Goal: Transaction & Acquisition: Obtain resource

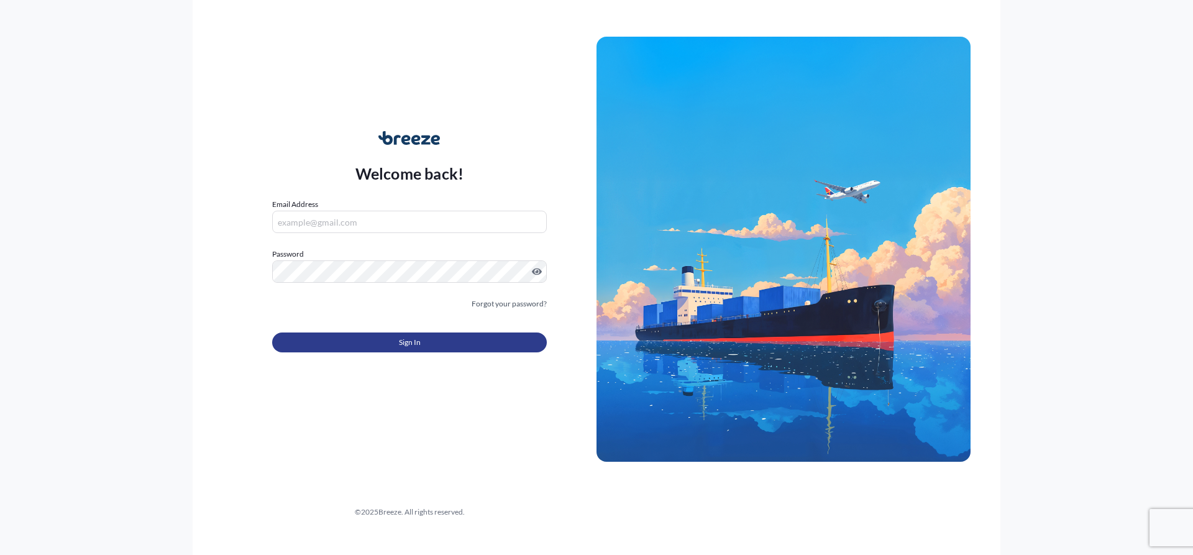
type input "[EMAIL_ADDRESS][DOMAIN_NAME]"
click at [417, 344] on span "Sign In" at bounding box center [410, 342] width 22 height 12
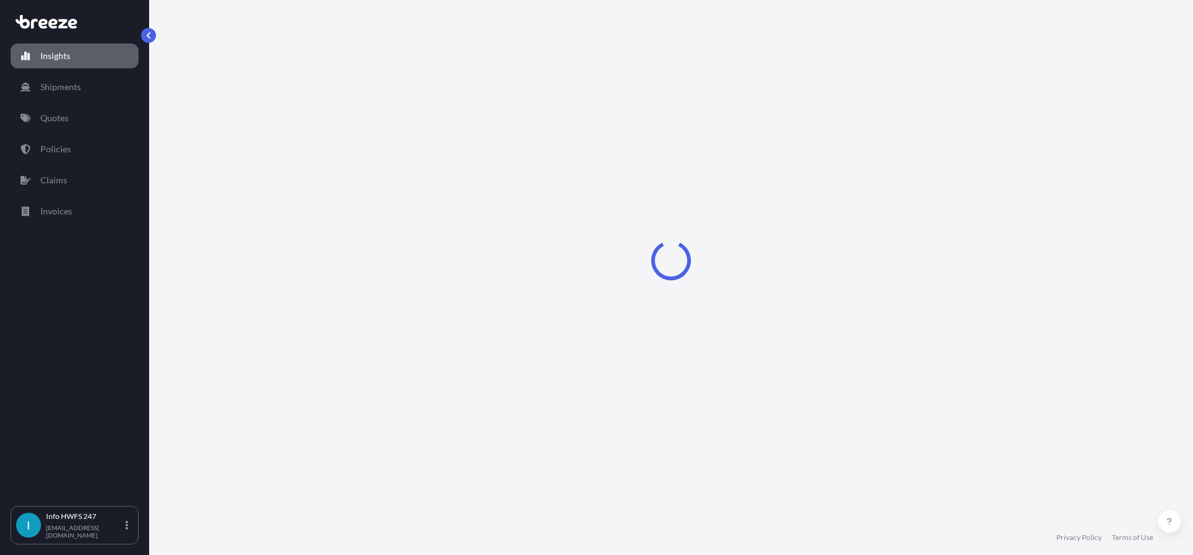
select select "2025"
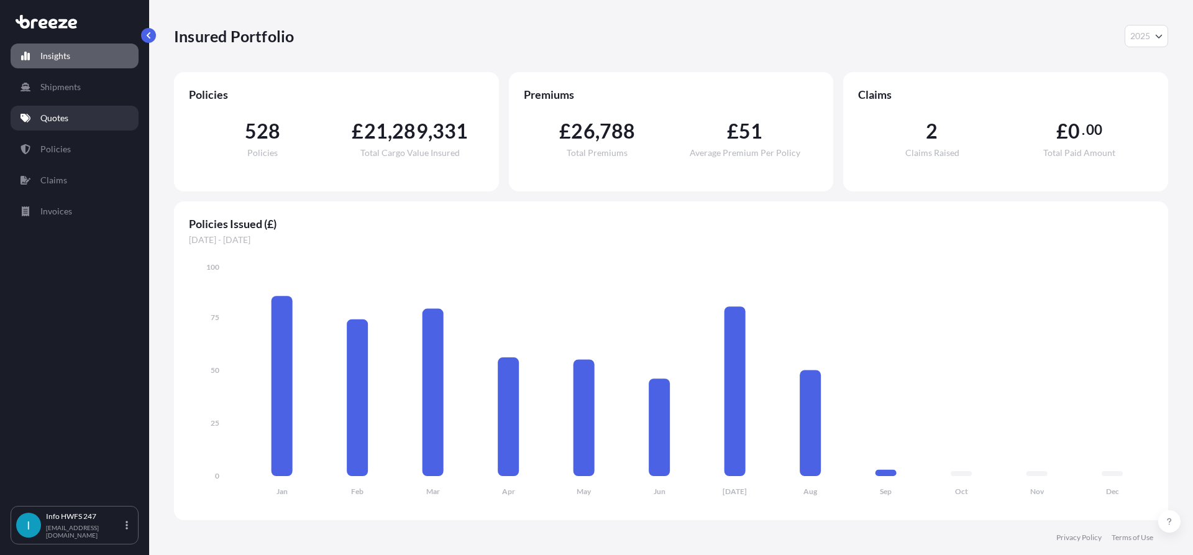
click at [65, 119] on p "Quotes" at bounding box center [54, 118] width 28 height 12
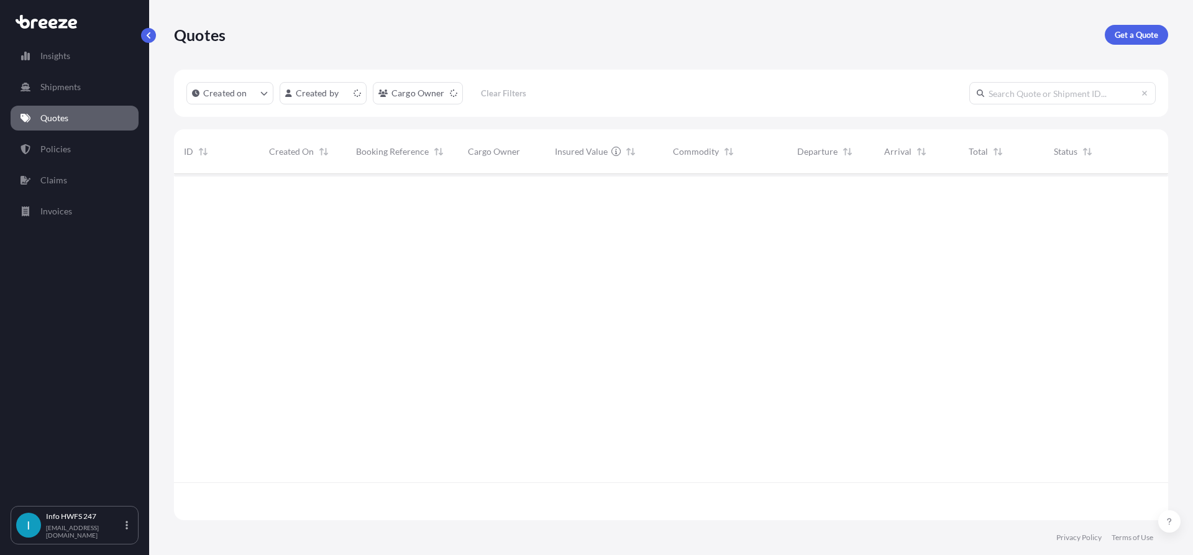
scroll to position [344, 985]
click at [1142, 37] on p "Get a Quote" at bounding box center [1136, 35] width 43 height 12
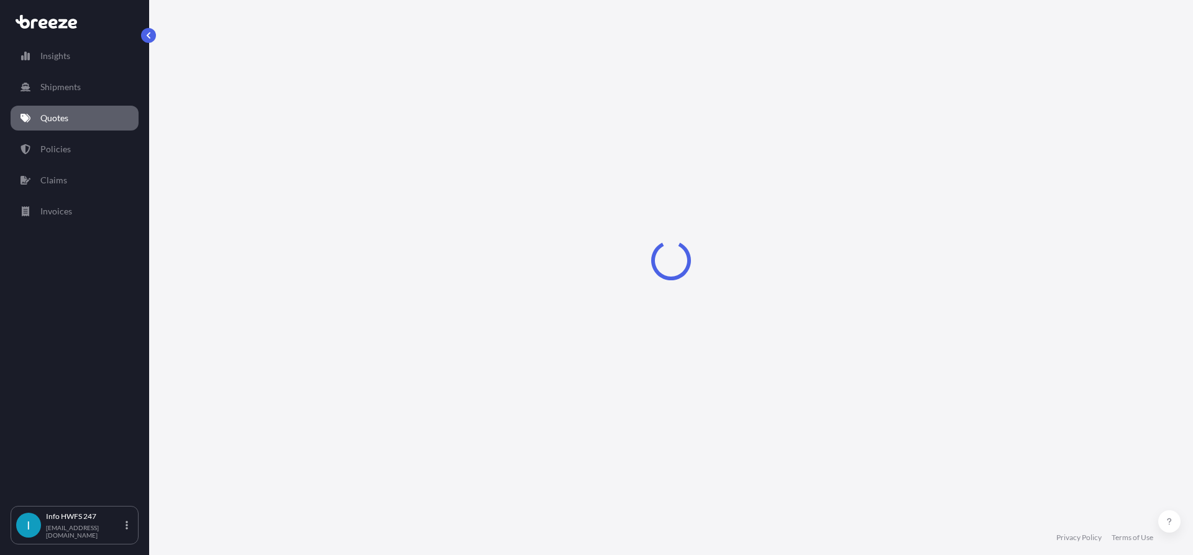
select select "Air"
select select "1"
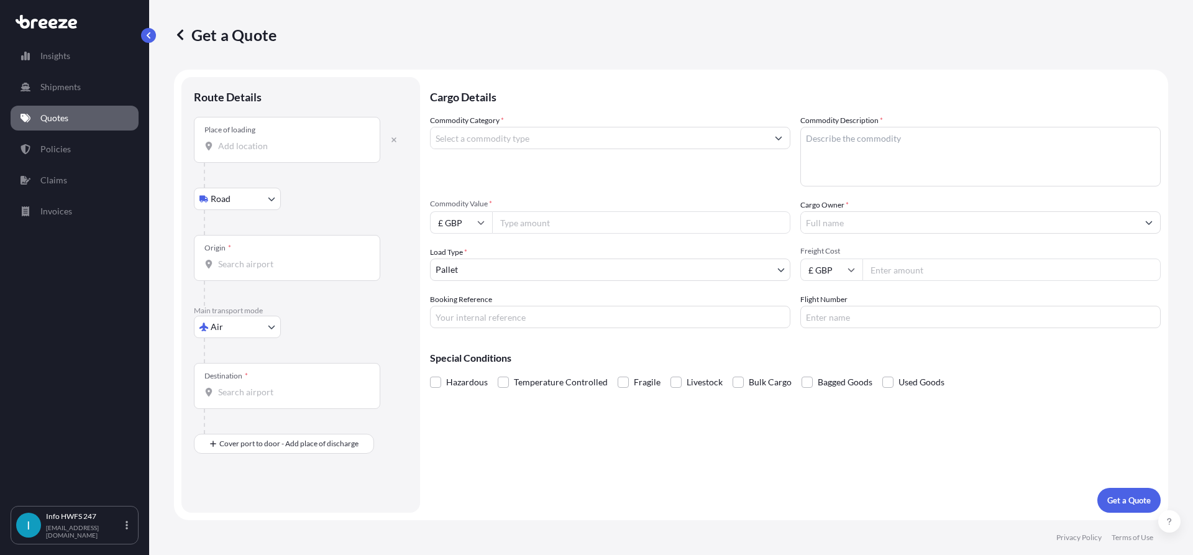
click at [252, 144] on input "Place of loading" at bounding box center [291, 146] width 147 height 12
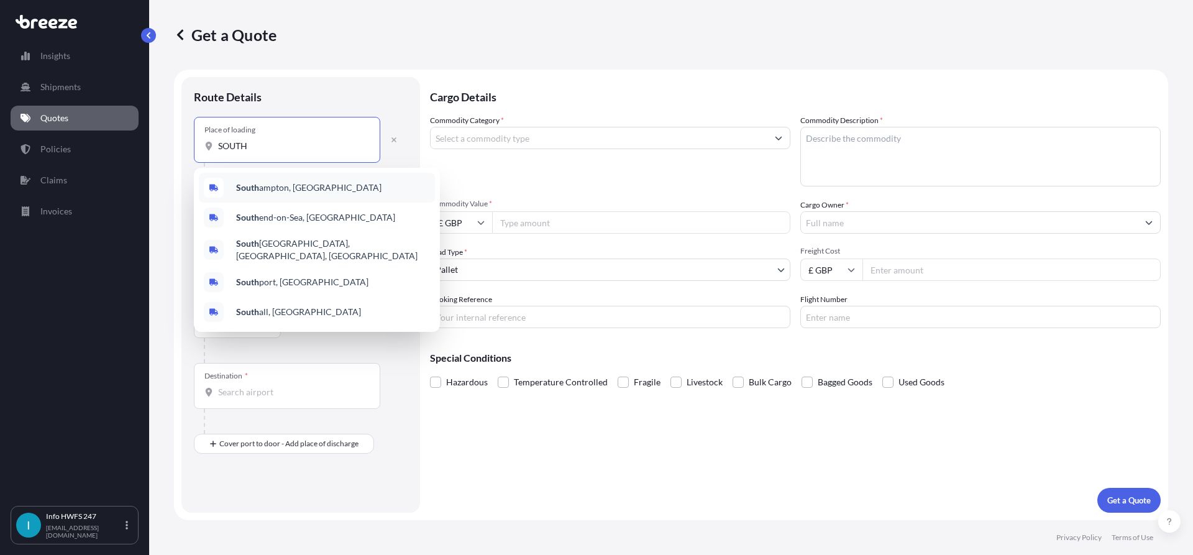
click at [293, 186] on span "[GEOGRAPHIC_DATA], [GEOGRAPHIC_DATA]" at bounding box center [308, 187] width 145 height 12
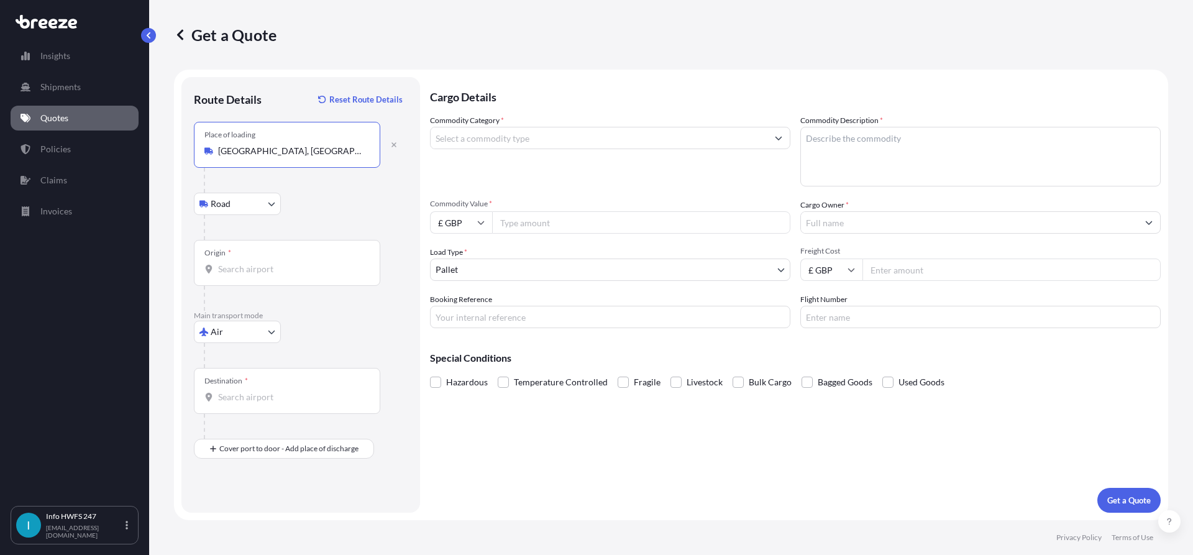
type input "[GEOGRAPHIC_DATA], [GEOGRAPHIC_DATA]"
drag, startPoint x: 262, startPoint y: 253, endPoint x: 383, endPoint y: 262, distance: 121.5
click at [262, 254] on div "Origin *" at bounding box center [287, 263] width 186 height 46
click at [262, 263] on input "Origin *" at bounding box center [291, 269] width 147 height 12
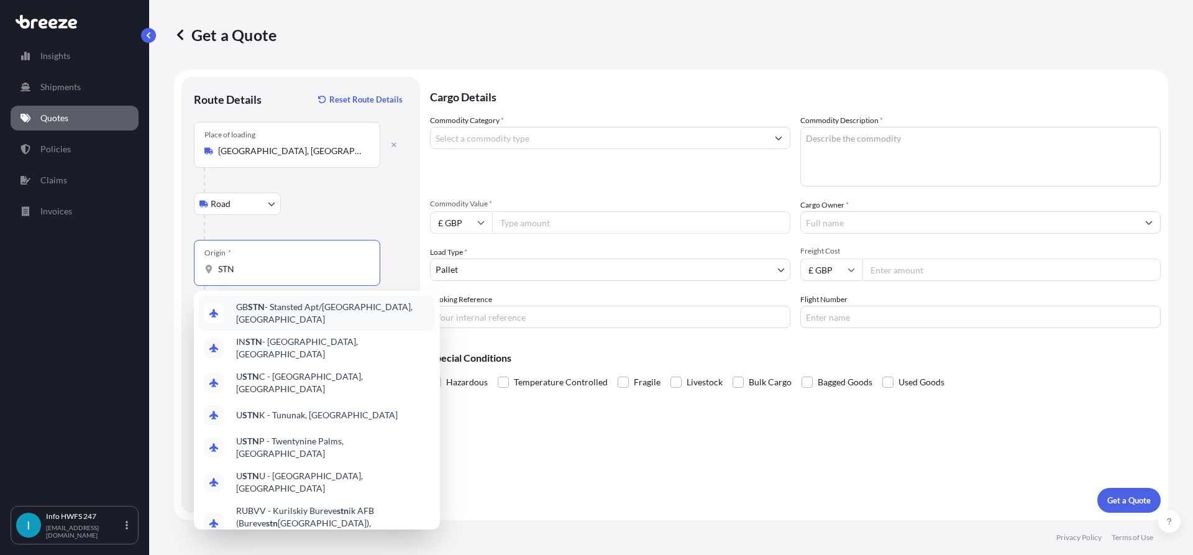
click at [289, 317] on div "GB STN - Stansted Apt/[GEOGRAPHIC_DATA], [GEOGRAPHIC_DATA]" at bounding box center [317, 313] width 236 height 35
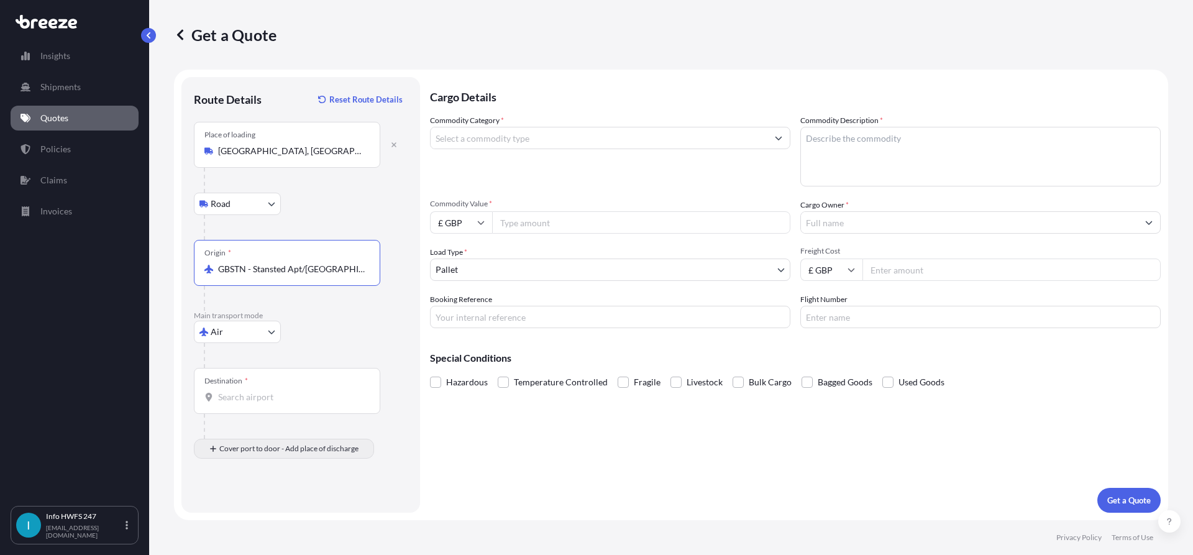
type input "GBSTN - Stansted Apt/[GEOGRAPHIC_DATA], [GEOGRAPHIC_DATA]"
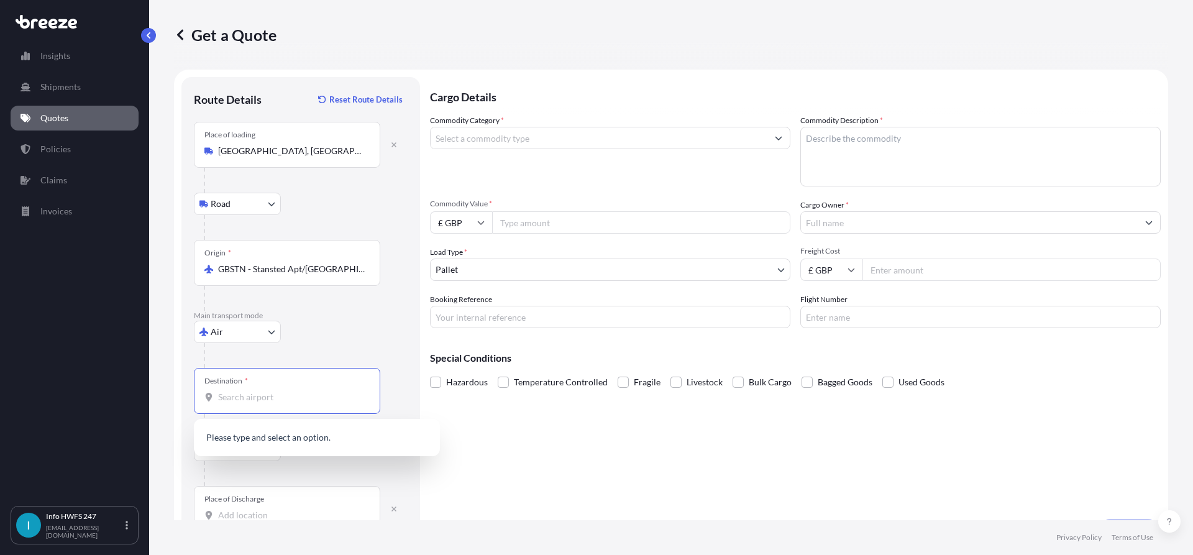
click at [248, 395] on input "Destination *" at bounding box center [291, 397] width 147 height 12
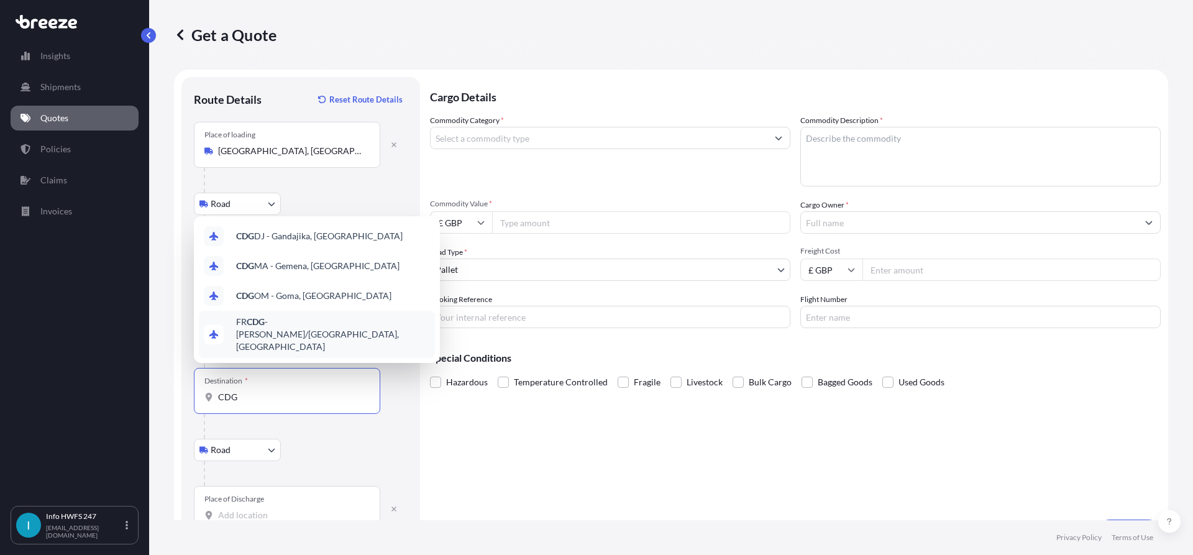
click at [326, 345] on span "FR CDG - [PERSON_NAME]-de-Gaulle Apt/[GEOGRAPHIC_DATA], [GEOGRAPHIC_DATA]" at bounding box center [333, 334] width 194 height 37
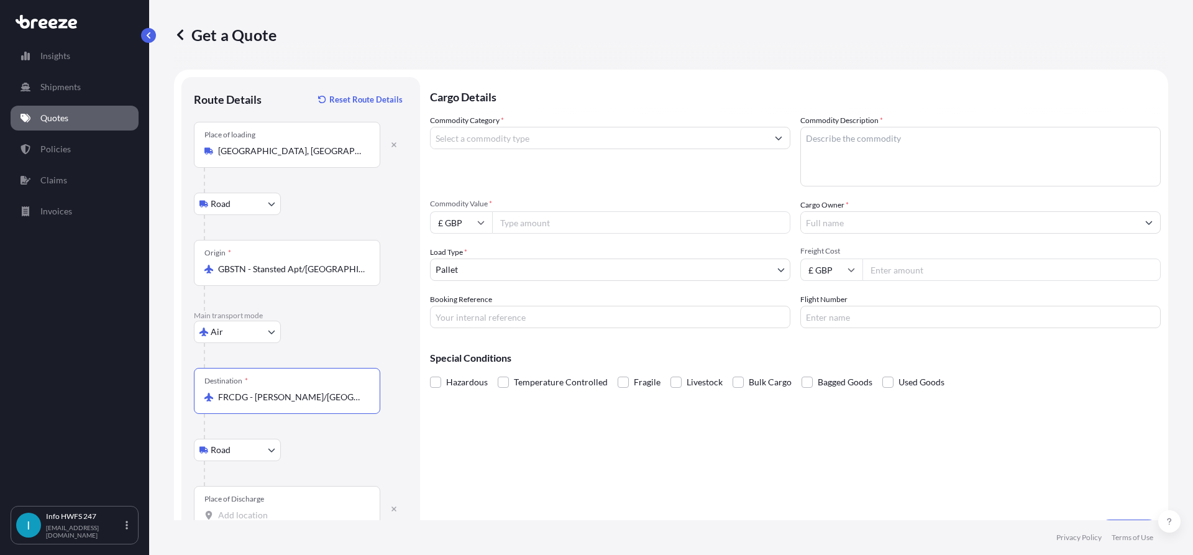
type input "FRCDG - [PERSON_NAME]/[GEOGRAPHIC_DATA], [GEOGRAPHIC_DATA]"
click at [245, 510] on input "Place of Discharge" at bounding box center [291, 515] width 147 height 12
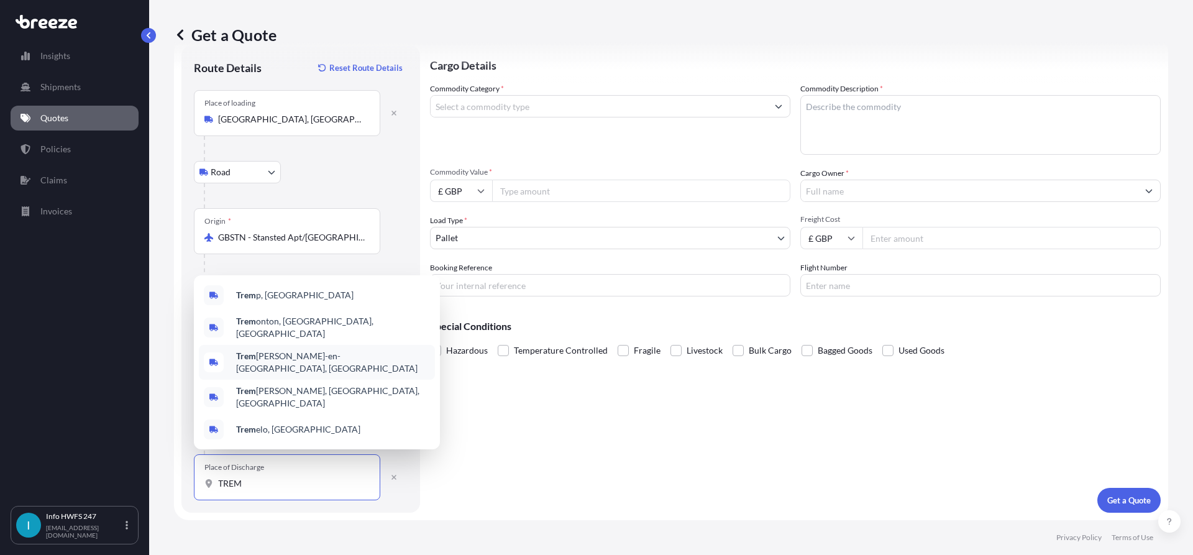
click at [331, 376] on div "Trem [PERSON_NAME]-en-[GEOGRAPHIC_DATA], [GEOGRAPHIC_DATA]" at bounding box center [317, 362] width 236 height 35
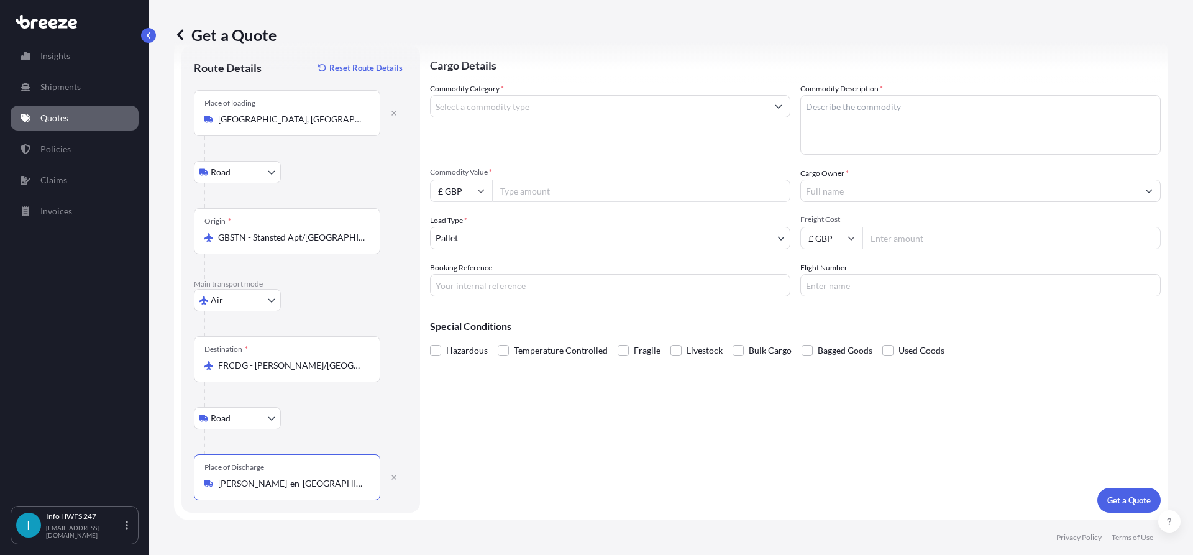
type input "[PERSON_NAME]-en-[GEOGRAPHIC_DATA], [GEOGRAPHIC_DATA]"
click at [514, 98] on input "Commodity Category *" at bounding box center [599, 106] width 337 height 22
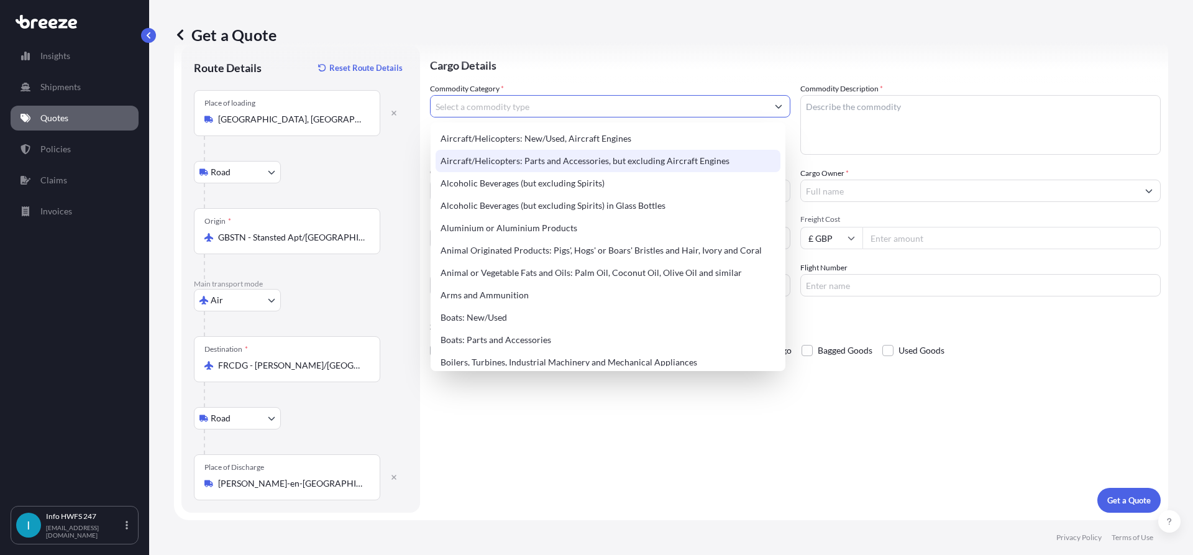
click at [542, 160] on div "Aircraft/Helicopters: Parts and Accessories, but excluding Aircraft Engines" at bounding box center [607, 161] width 345 height 22
type input "Aircraft/Helicopters: Parts and Accessories, but excluding Aircraft Engines"
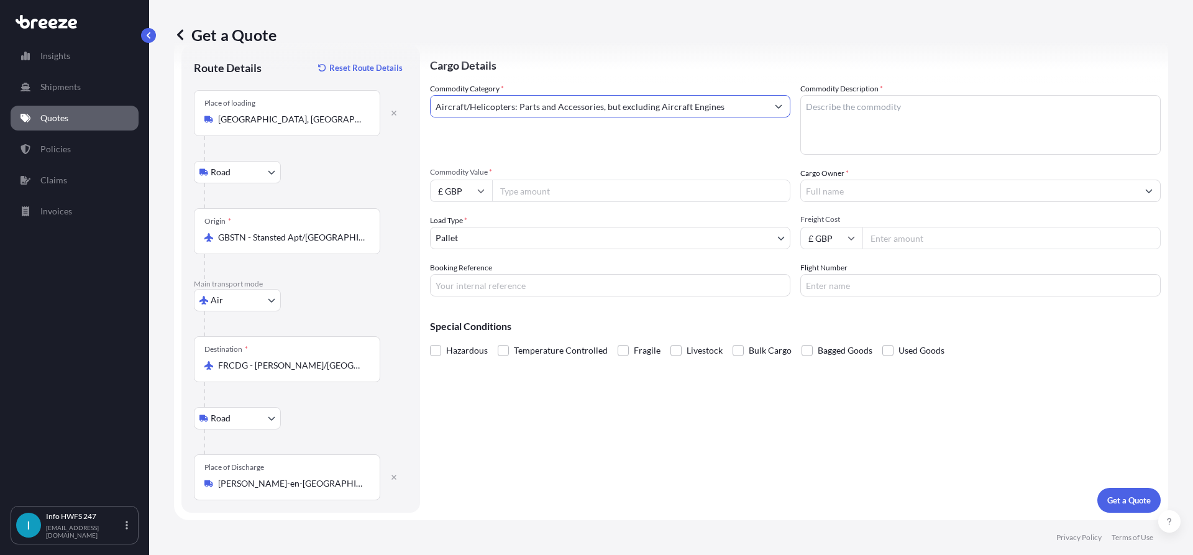
click at [891, 130] on textarea "Commodity Description *" at bounding box center [980, 125] width 360 height 60
type textarea "T"
type textarea "TEST BOX"
drag, startPoint x: 460, startPoint y: 203, endPoint x: 463, endPoint y: 197, distance: 6.7
click at [460, 202] on div "Commodity Category * Aircraft/Helicopters: Parts and Accessories, but excluding…" at bounding box center [795, 190] width 731 height 214
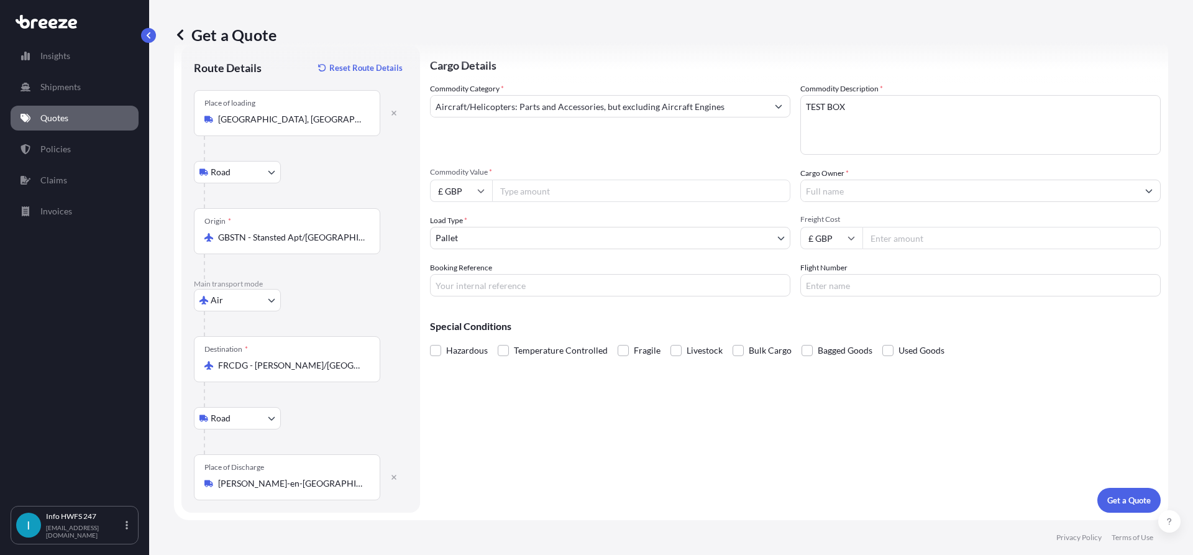
click at [464, 196] on input "£ GBP" at bounding box center [461, 191] width 62 height 22
click at [462, 229] on div "€ EUR" at bounding box center [461, 225] width 52 height 24
click at [437, 188] on input "€ EUR" at bounding box center [461, 191] width 62 height 22
click at [459, 280] on div "$ USD" at bounding box center [461, 277] width 52 height 24
type input "$ USD"
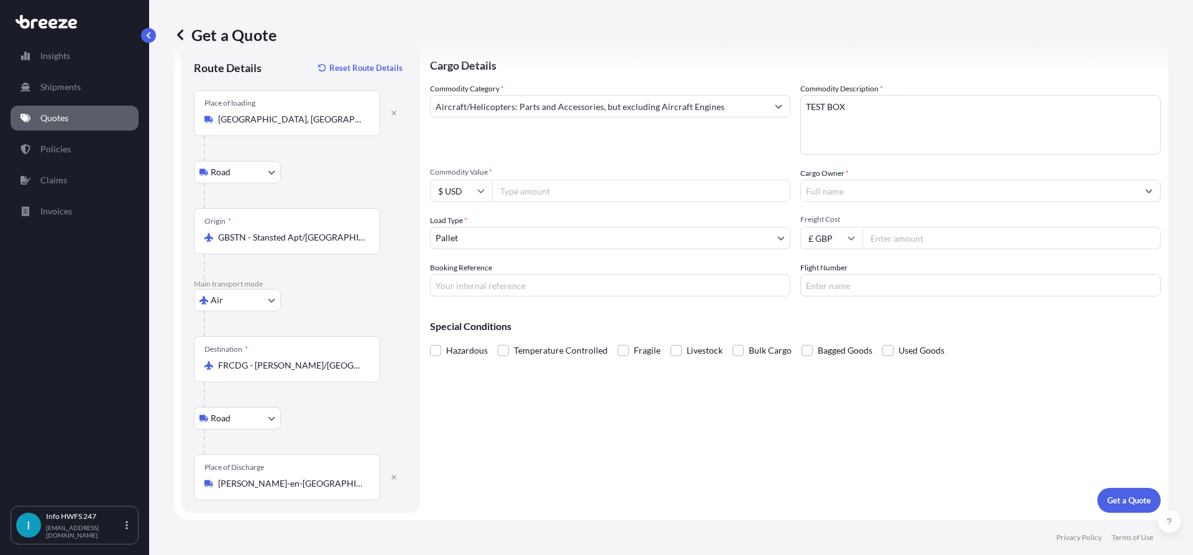
click at [547, 193] on input "Commodity Value *" at bounding box center [641, 191] width 298 height 22
type input "69560"
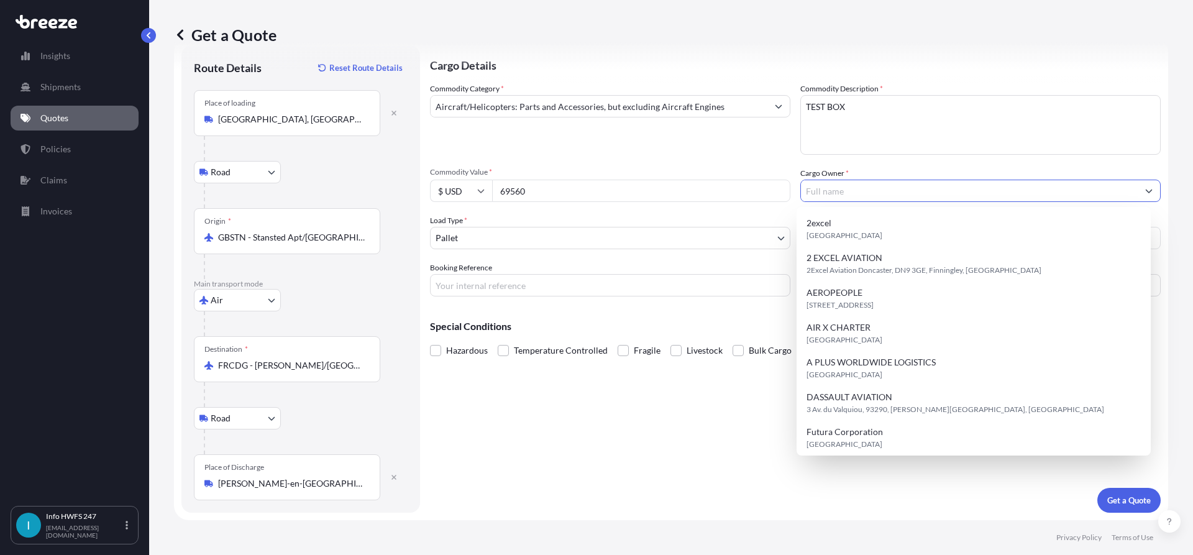
click at [826, 199] on input "Cargo Owner *" at bounding box center [969, 191] width 337 height 22
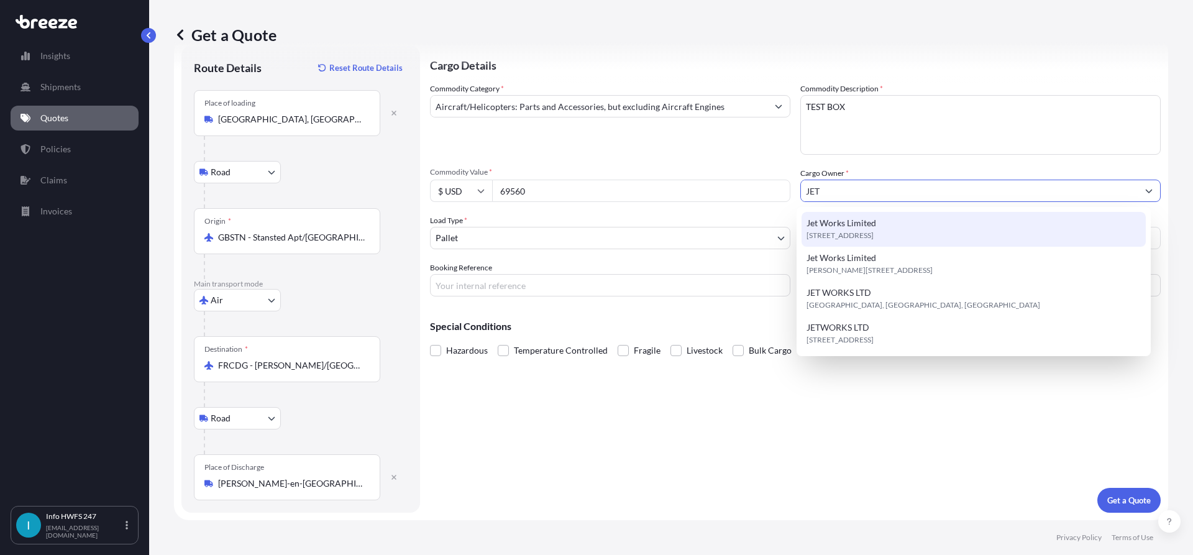
click at [873, 234] on span "[STREET_ADDRESS]" at bounding box center [839, 235] width 67 height 12
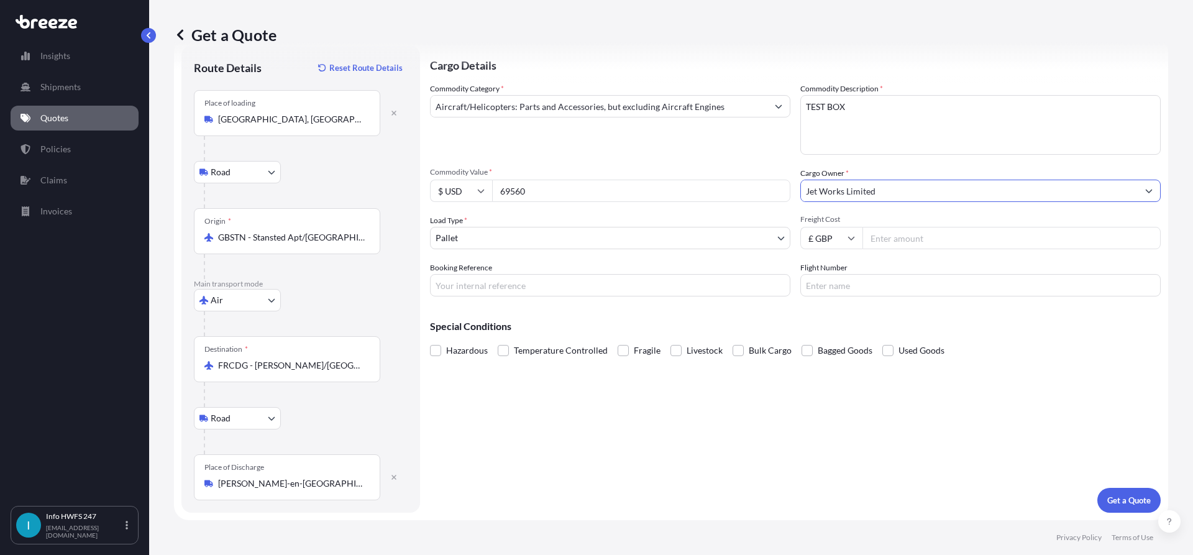
type input "Jet Works Limited"
click at [534, 290] on input "Booking Reference" at bounding box center [610, 285] width 360 height 22
paste input "HE165633"
type input "HE165633"
click at [1115, 505] on p "Get a Quote" at bounding box center [1128, 500] width 43 height 12
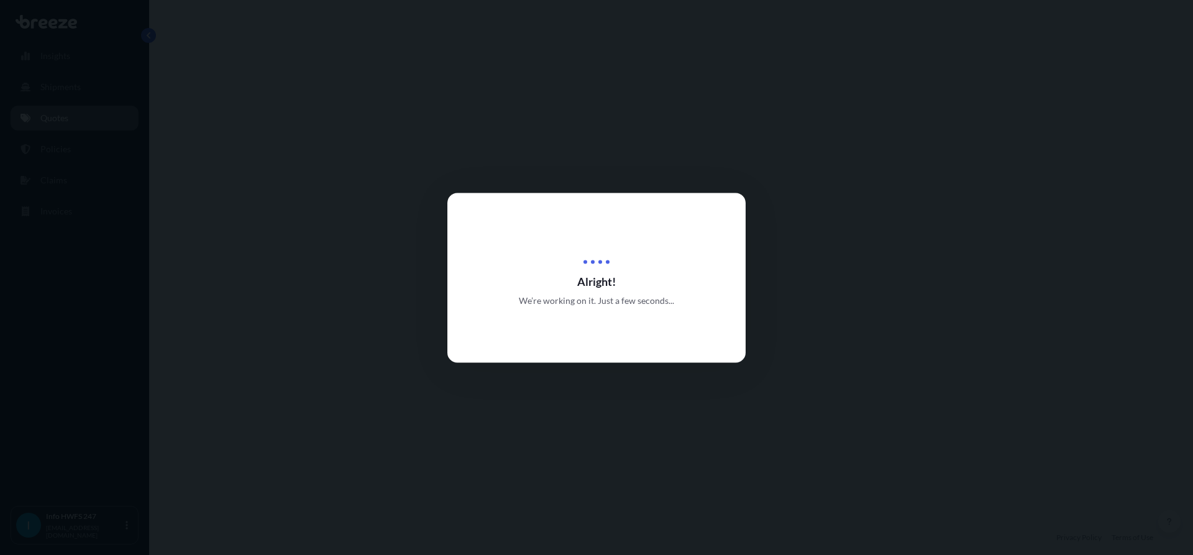
select select "Road"
select select "Air"
select select "Road"
select select "1"
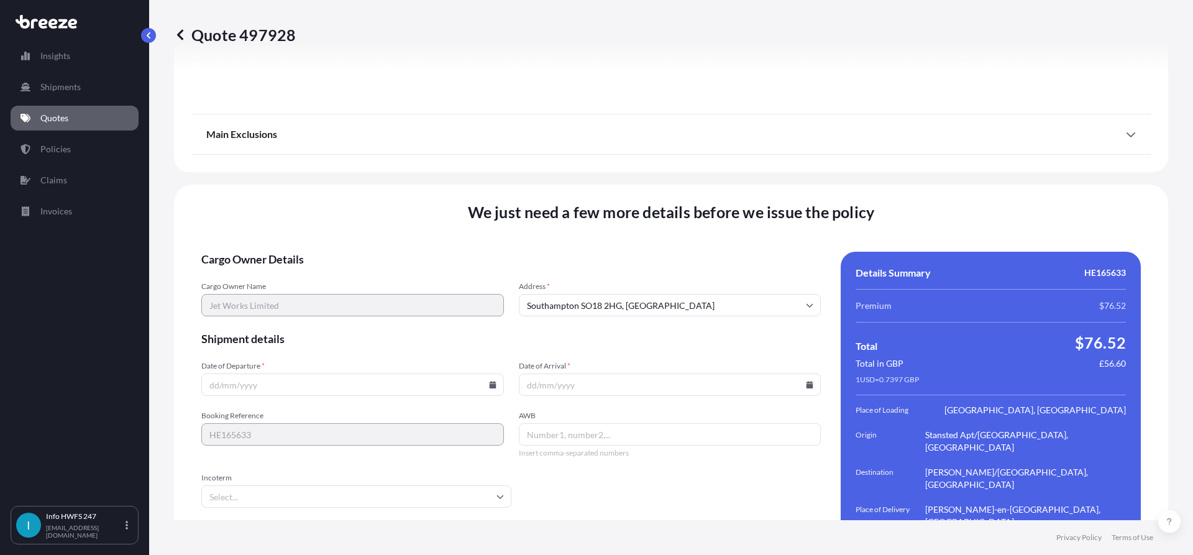
scroll to position [1652, 0]
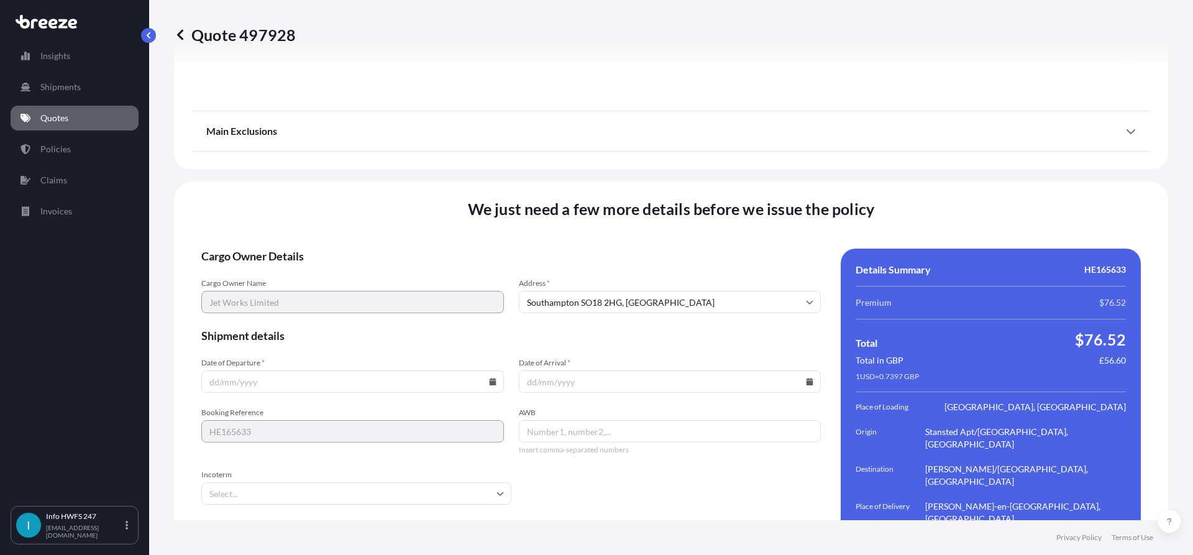
drag, startPoint x: 495, startPoint y: 346, endPoint x: 488, endPoint y: 344, distance: 7.1
click at [490, 370] on div at bounding box center [352, 381] width 303 height 22
click at [489, 378] on icon at bounding box center [492, 381] width 7 height 7
click at [265, 181] on button "1" at bounding box center [264, 186] width 20 height 20
type input "[DATE]"
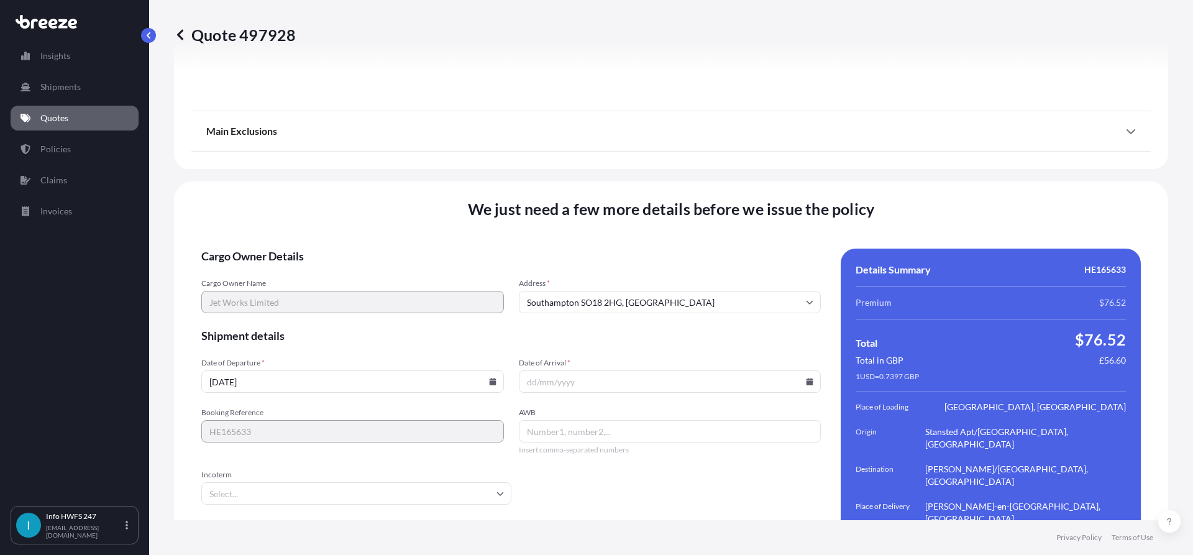
click at [806, 378] on icon at bounding box center [809, 381] width 7 height 7
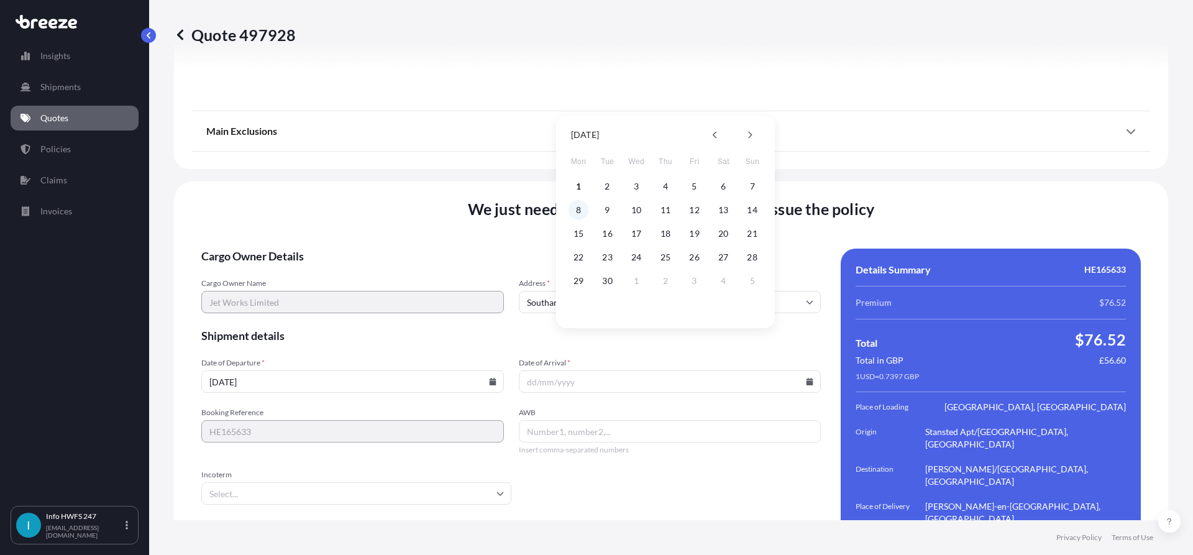
click at [576, 209] on button "8" at bounding box center [578, 210] width 20 height 20
type input "[DATE]"
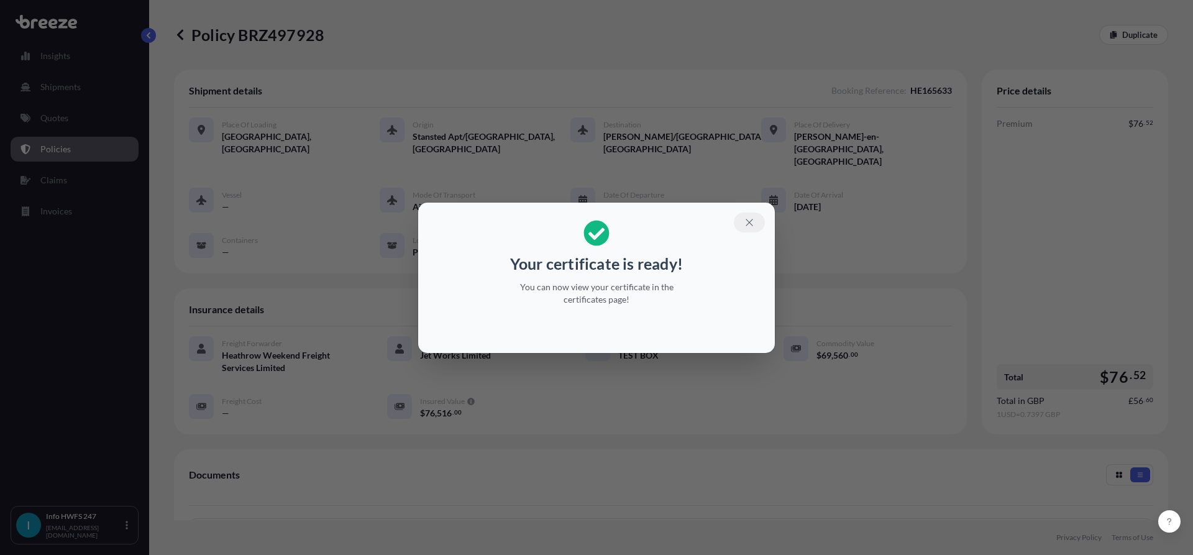
click at [748, 222] on icon "button" at bounding box center [749, 222] width 11 height 11
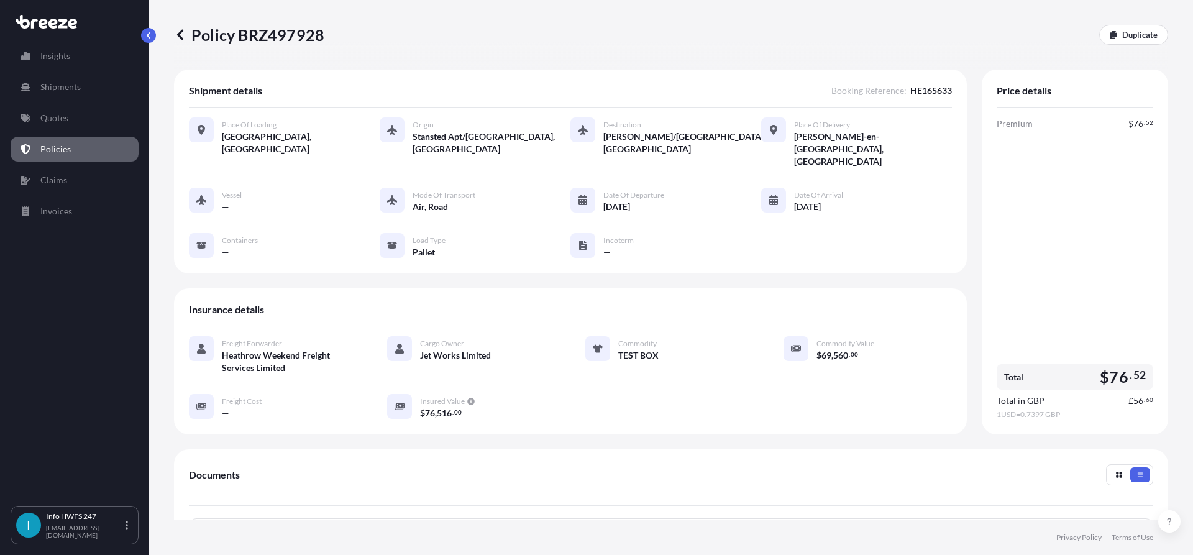
scroll to position [186, 0]
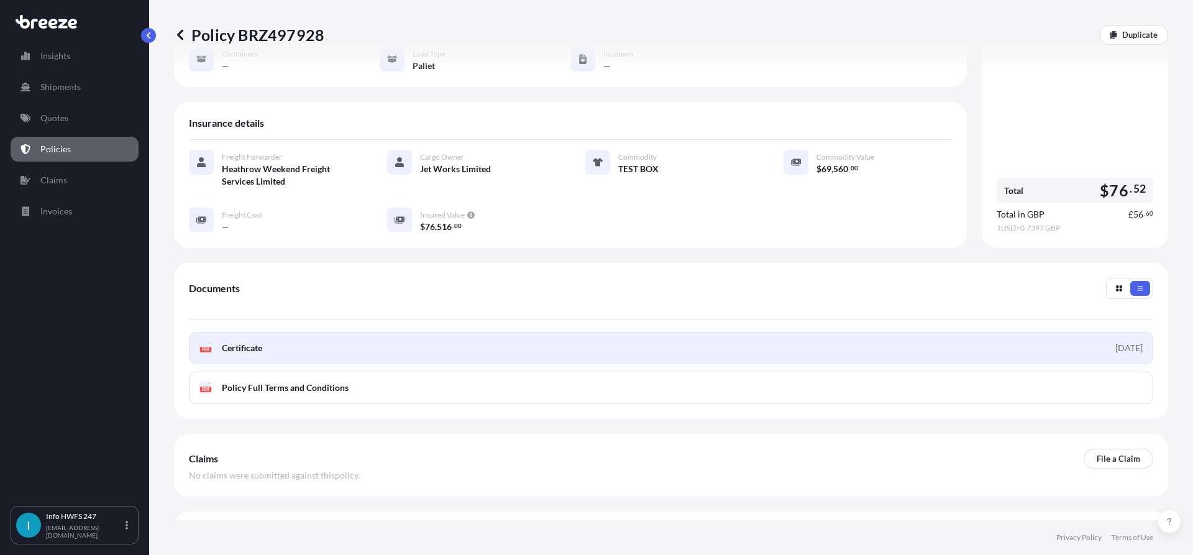
click at [469, 334] on link "PDF Certificate [DATE]" at bounding box center [671, 348] width 964 height 32
